Goal: Find specific page/section

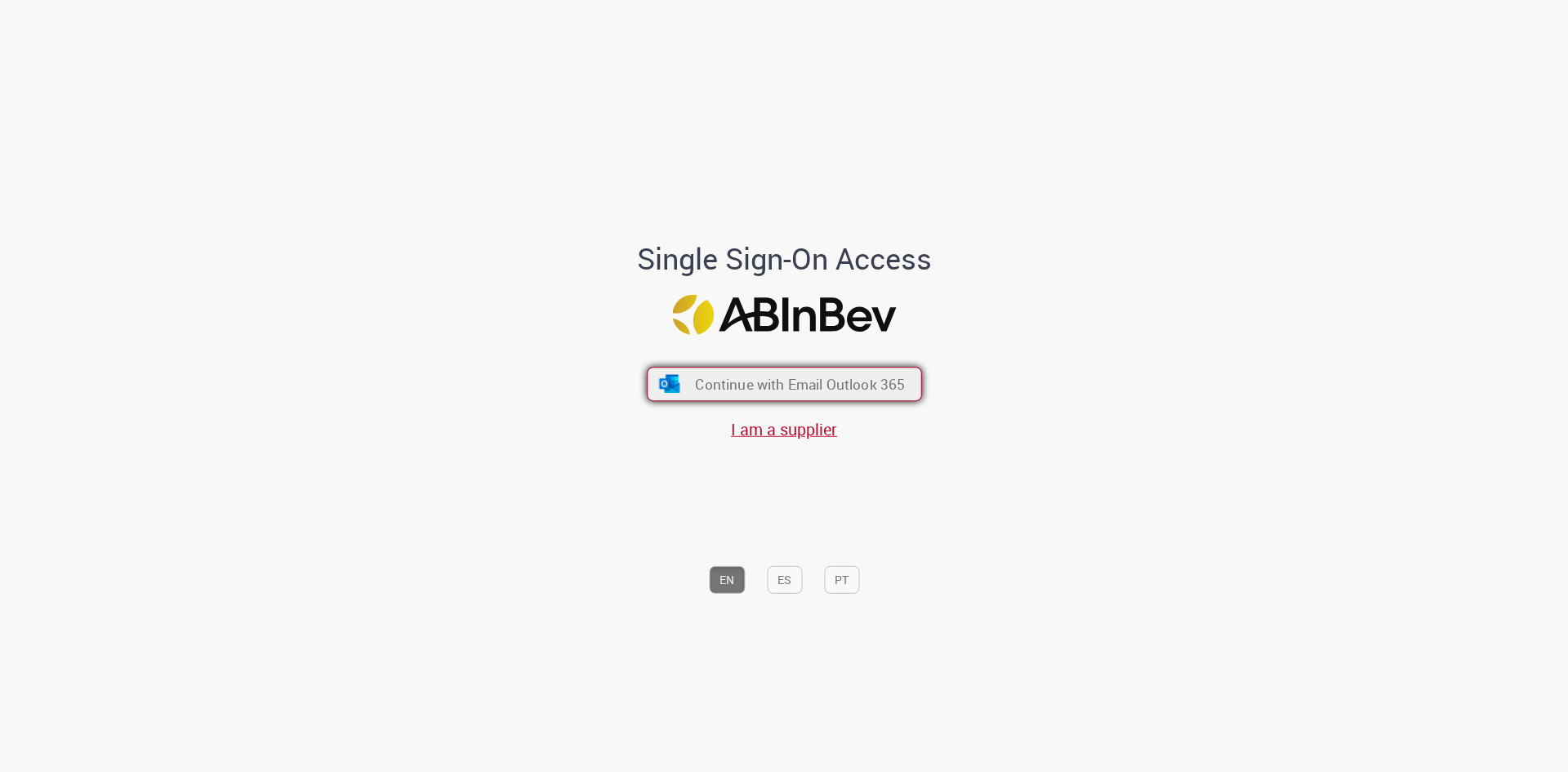
click at [721, 383] on span "Continue with Email Outlook 365" at bounding box center [799, 385] width 210 height 19
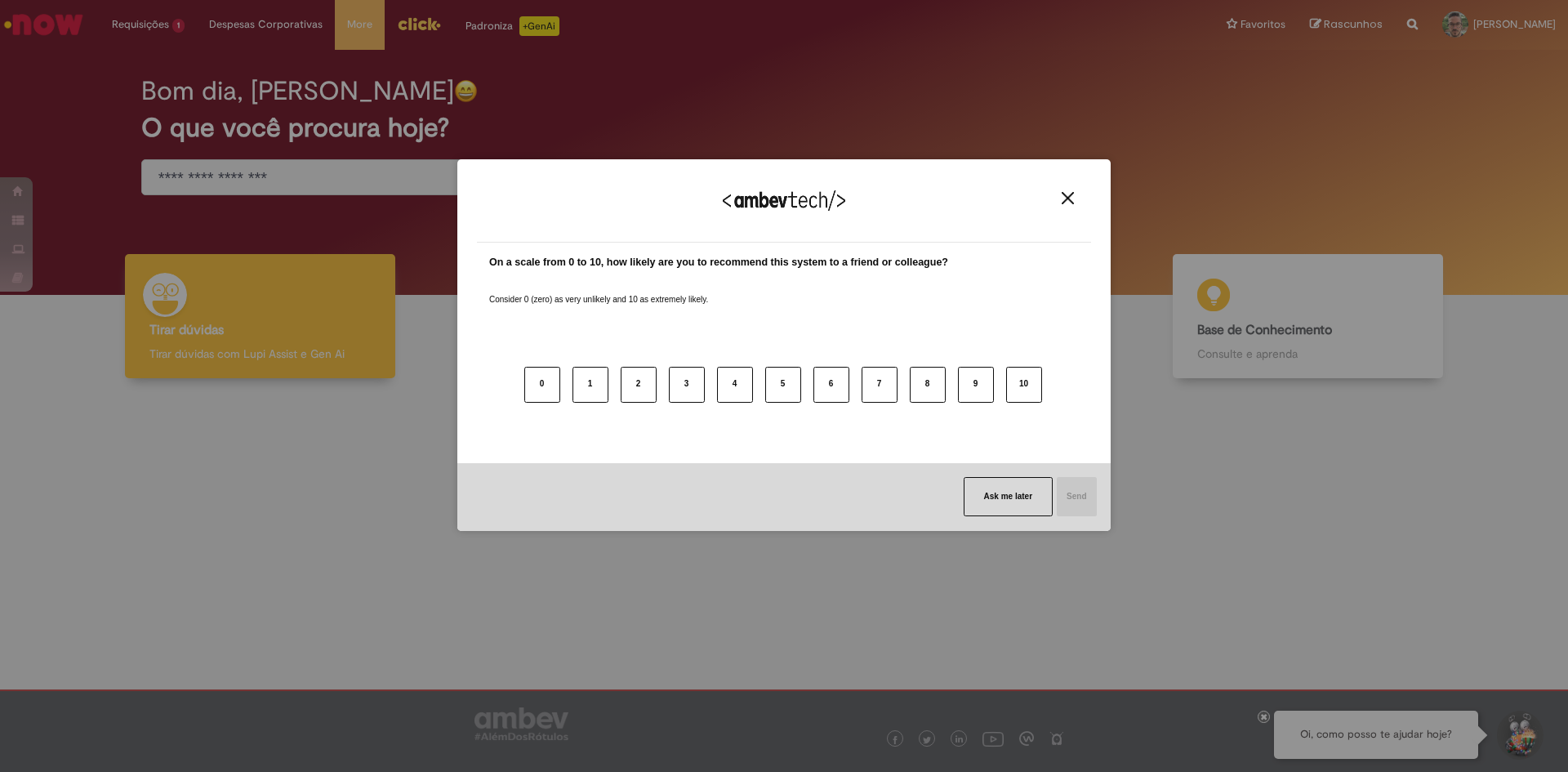
click at [1064, 199] on img "Close" at bounding box center [1067, 197] width 12 height 12
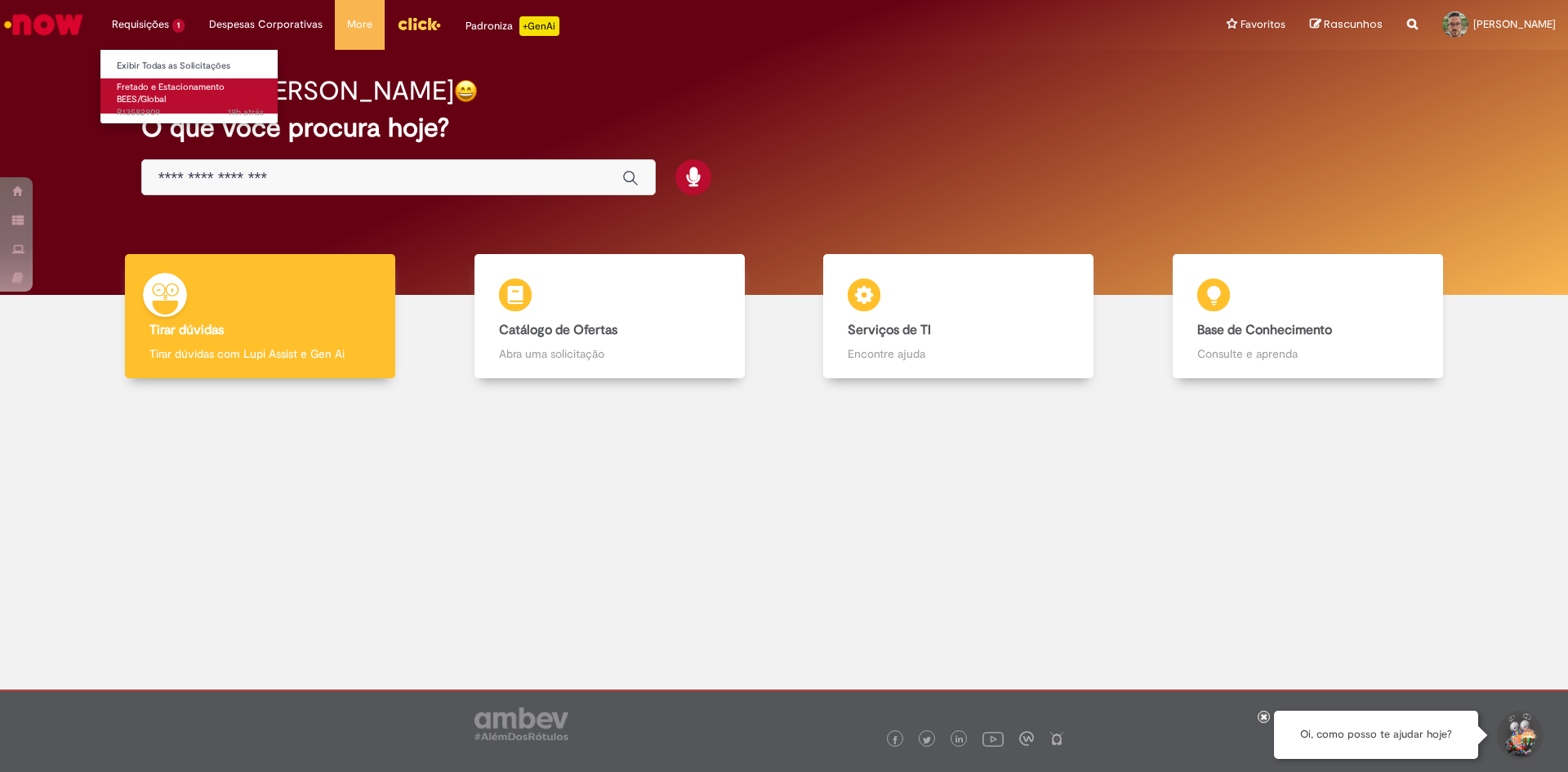
click at [168, 101] on link "Fretado e Estacionamento BEES/Global 19h atrás 19 horas atrás R13582909" at bounding box center [190, 96] width 180 height 35
